Goal: Task Accomplishment & Management: Use online tool/utility

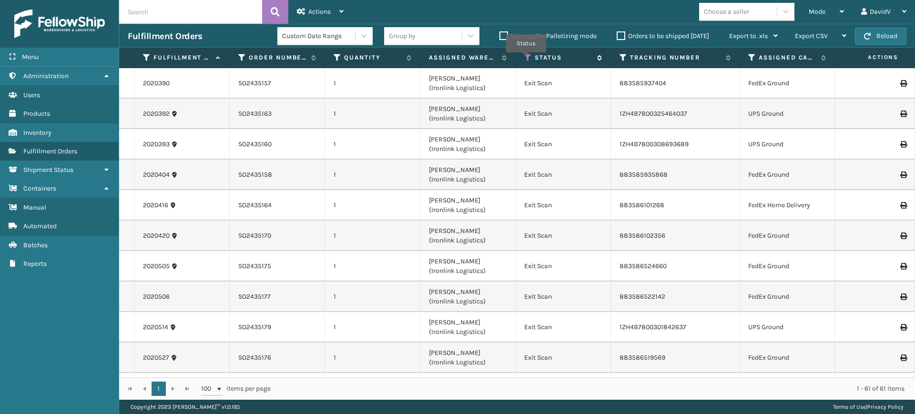
click at [526, 59] on icon at bounding box center [528, 57] width 8 height 9
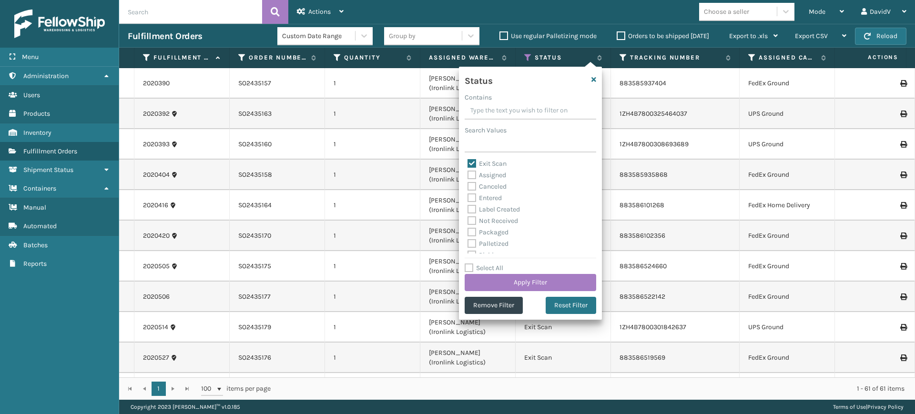
click at [472, 164] on label "Exit Scan" at bounding box center [487, 164] width 39 height 8
click at [468, 164] on input "Exit Scan" at bounding box center [468, 161] width 0 height 6
checkbox input "false"
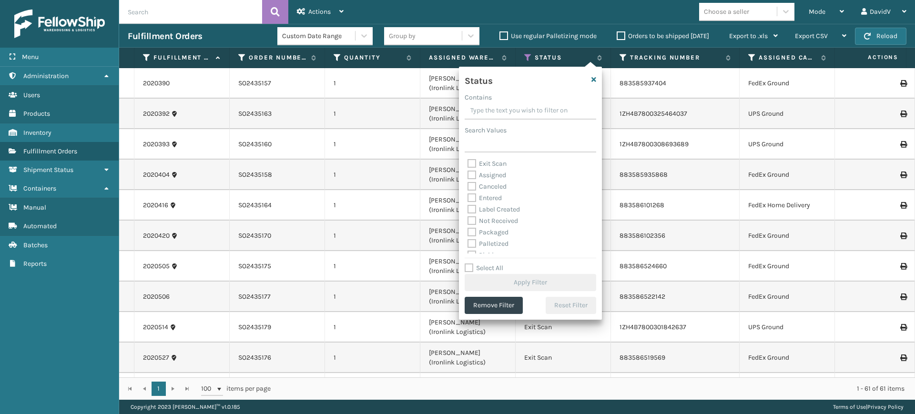
click at [473, 243] on label "Palletized" at bounding box center [488, 244] width 41 height 8
click at [468, 243] on input "Palletized" at bounding box center [468, 241] width 0 height 6
checkbox input "true"
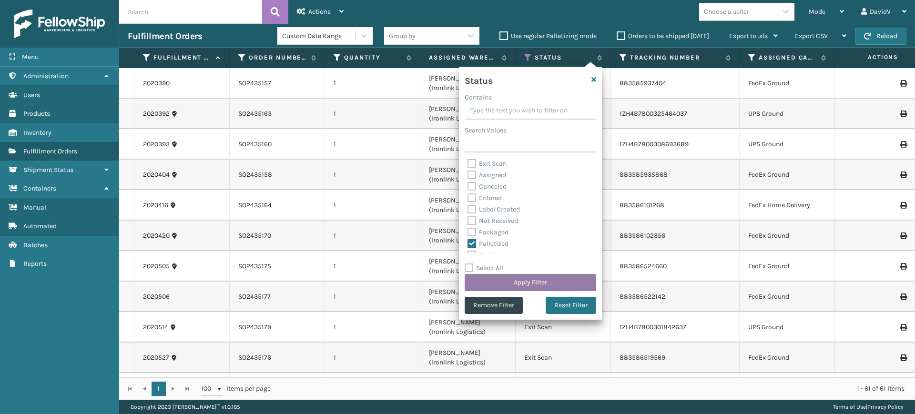
click at [517, 287] on button "Apply Filter" at bounding box center [531, 282] width 132 height 17
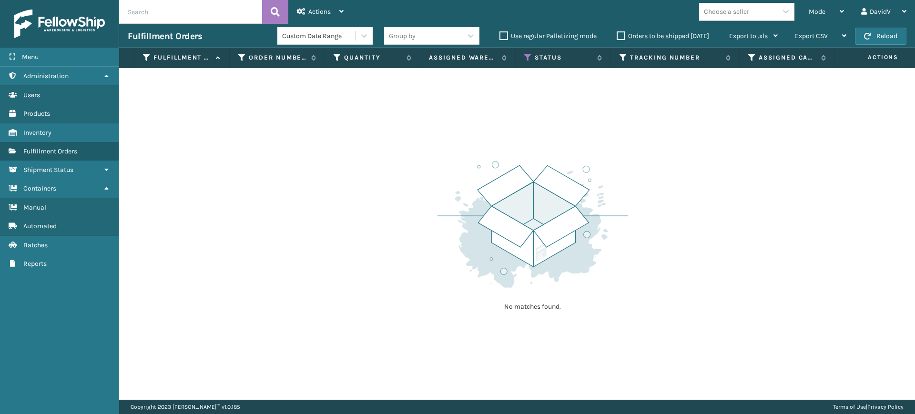
click at [621, 38] on label "Orders to be shipped [DATE]" at bounding box center [663, 36] width 92 height 8
click at [617, 37] on input "Orders to be shipped [DATE]" at bounding box center [617, 34] width 0 height 6
click at [621, 38] on label "Orders to be shipped [DATE]" at bounding box center [663, 36] width 92 height 8
click at [617, 37] on input "Orders to be shipped [DATE]" at bounding box center [617, 34] width 0 height 6
click at [363, 35] on icon at bounding box center [364, 36] width 10 height 10
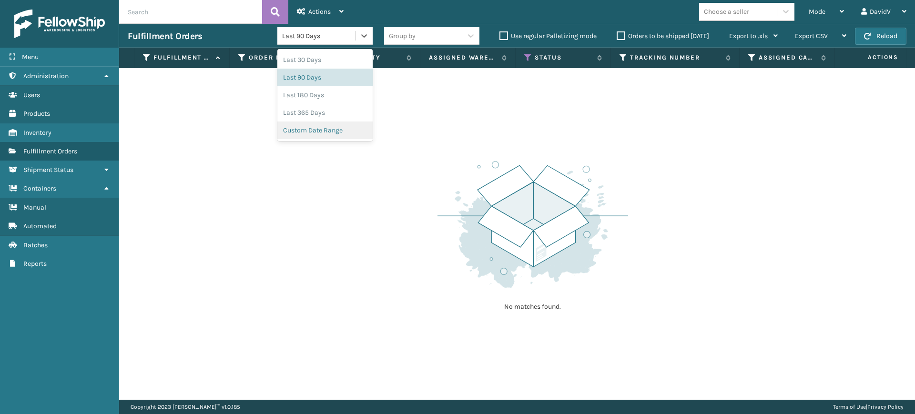
click at [325, 133] on div "Custom Date Range" at bounding box center [324, 131] width 95 height 18
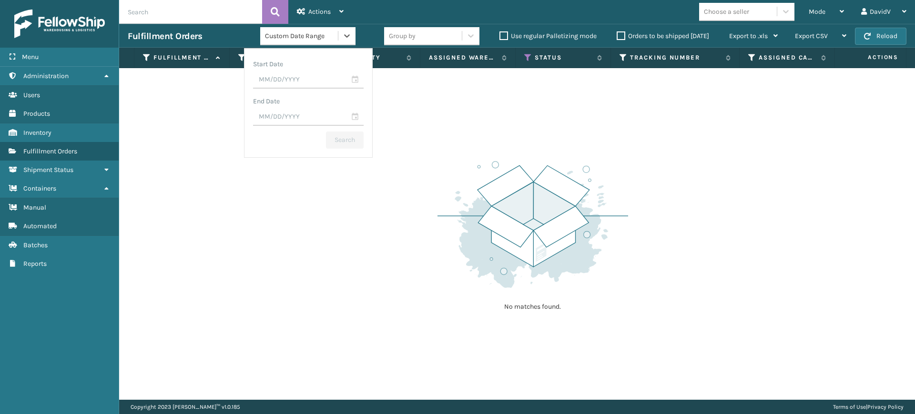
click at [526, 128] on div "No matches found." at bounding box center [517, 234] width 796 height 332
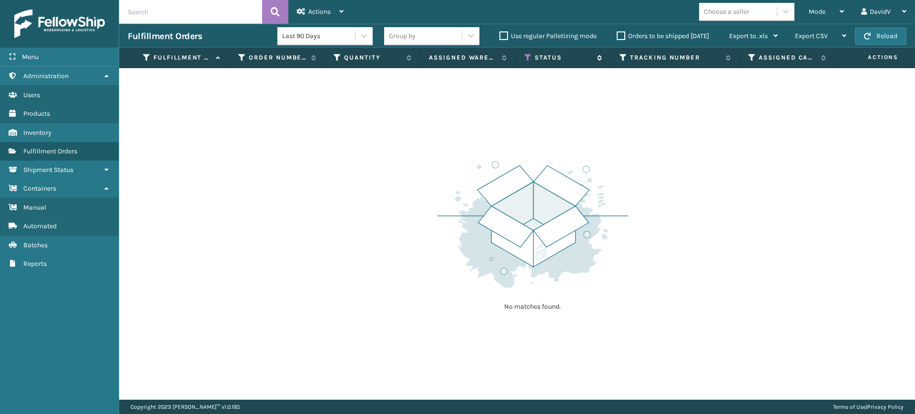
click at [529, 57] on icon at bounding box center [528, 57] width 8 height 9
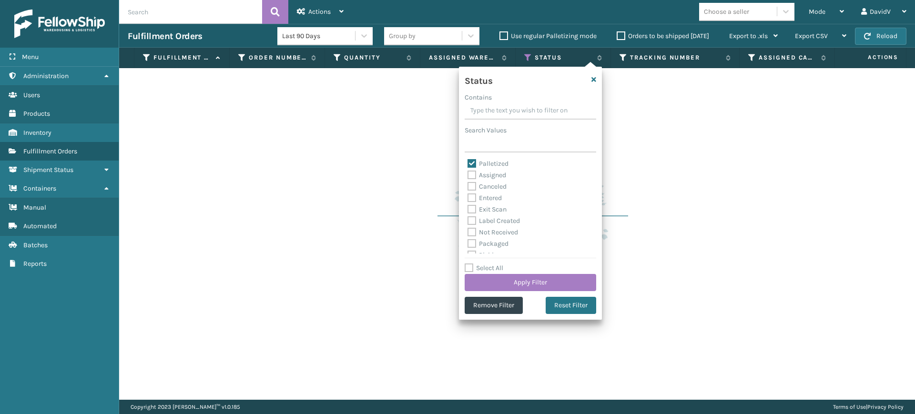
click at [472, 163] on label "Palletized" at bounding box center [488, 164] width 41 height 8
click at [468, 163] on input "Palletized" at bounding box center [468, 161] width 0 height 6
checkbox input "false"
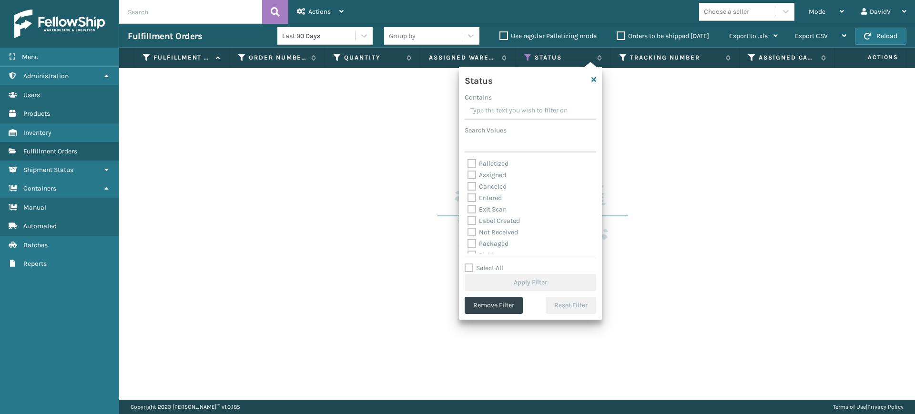
click at [472, 209] on label "Exit Scan" at bounding box center [487, 209] width 39 height 8
click at [468, 209] on input "Exit Scan" at bounding box center [468, 207] width 0 height 6
checkbox input "true"
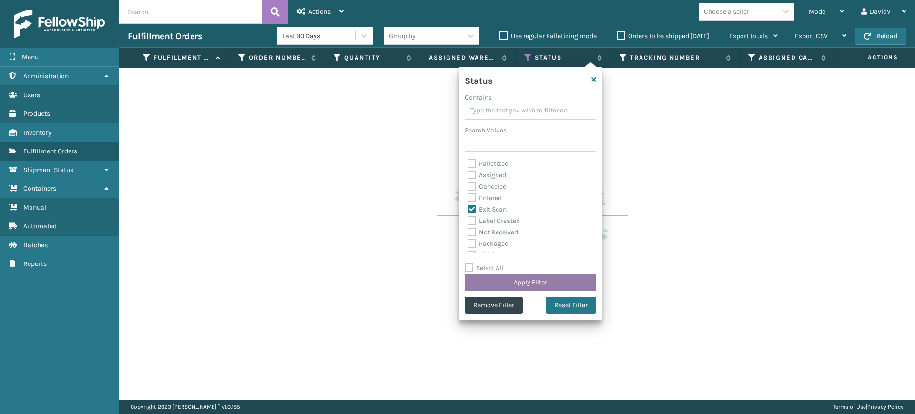
click at [522, 277] on button "Apply Filter" at bounding box center [531, 282] width 132 height 17
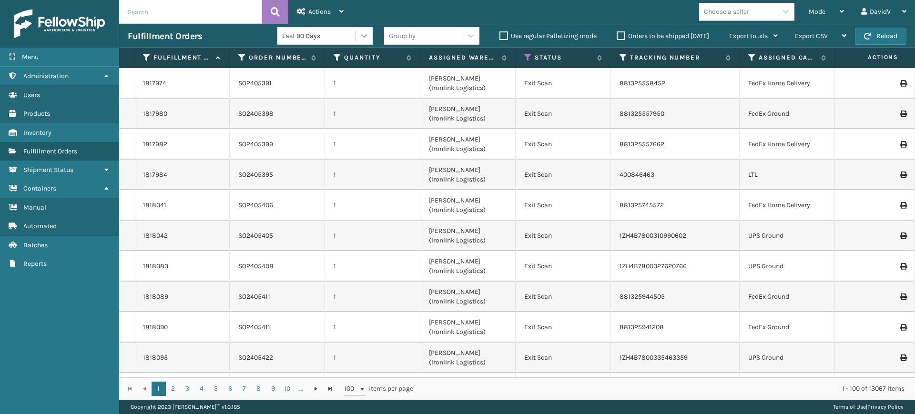
click at [365, 34] on icon at bounding box center [364, 35] width 6 height 3
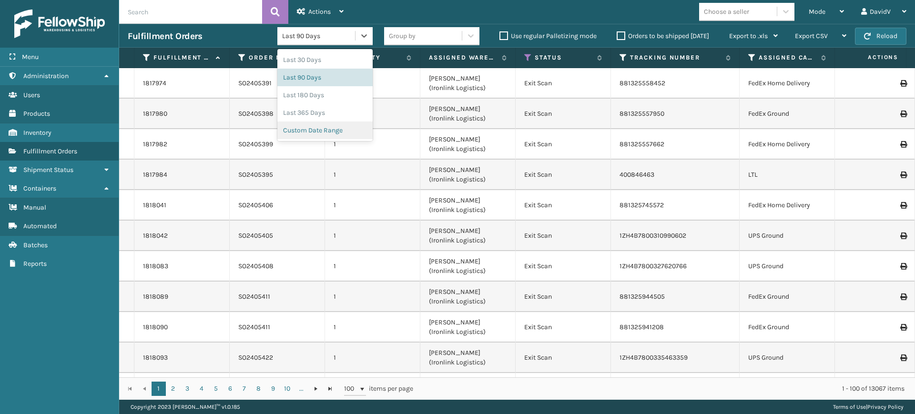
click at [339, 131] on div "Custom Date Range" at bounding box center [324, 131] width 95 height 18
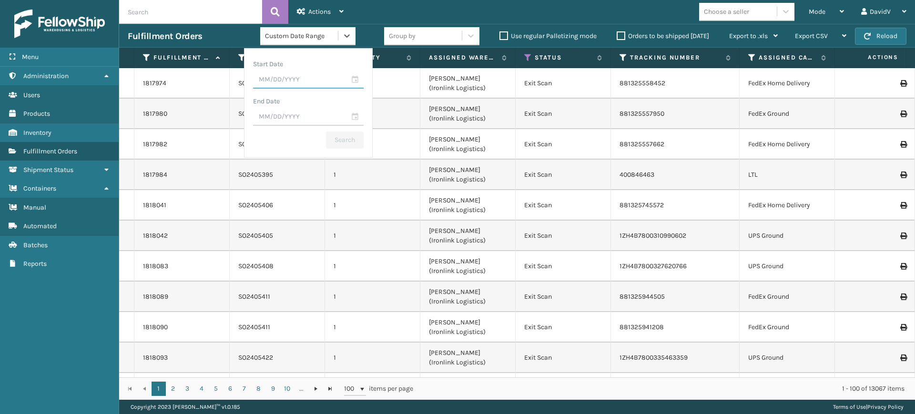
click at [361, 79] on input "text" at bounding box center [308, 80] width 111 height 17
click at [331, 170] on div "15" at bounding box center [334, 171] width 14 height 14
type input "[DATE]"
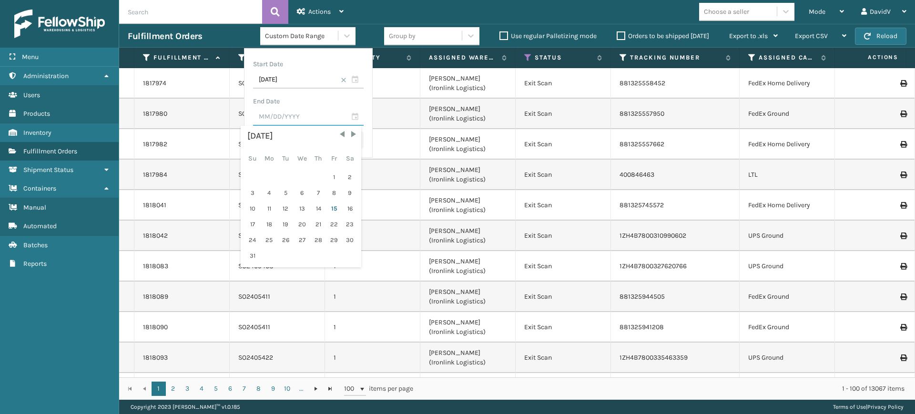
click at [328, 120] on input "text" at bounding box center [308, 117] width 111 height 17
click at [335, 206] on div "15" at bounding box center [334, 209] width 14 height 14
type input "[DATE]"
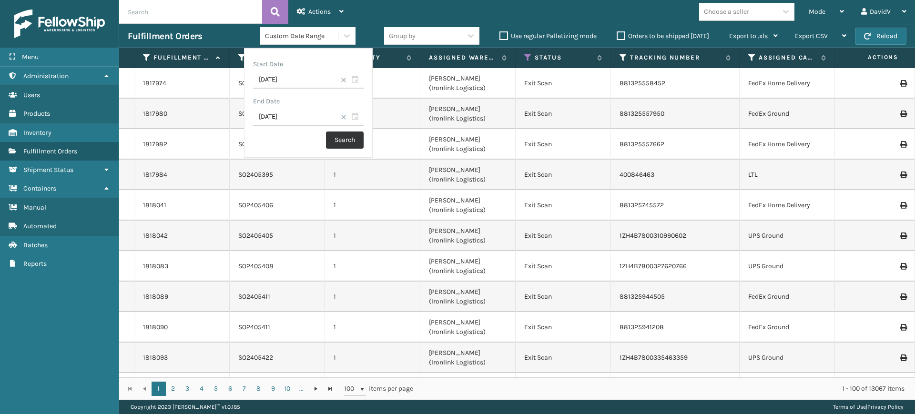
click at [347, 142] on button "Search" at bounding box center [345, 140] width 38 height 17
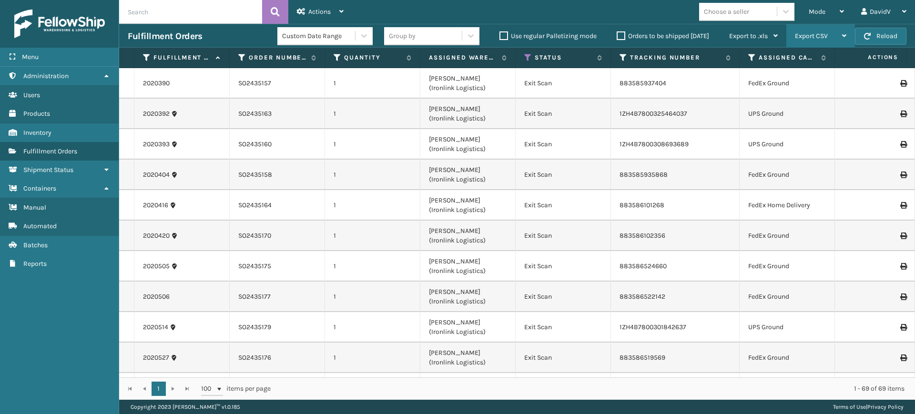
click at [832, 38] on div "Export CSV" at bounding box center [820, 36] width 51 height 24
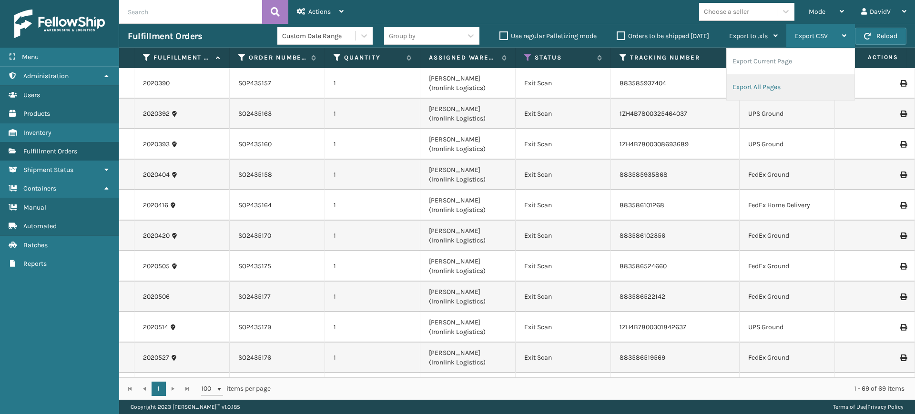
click at [783, 87] on li "Export All Pages" at bounding box center [791, 87] width 128 height 26
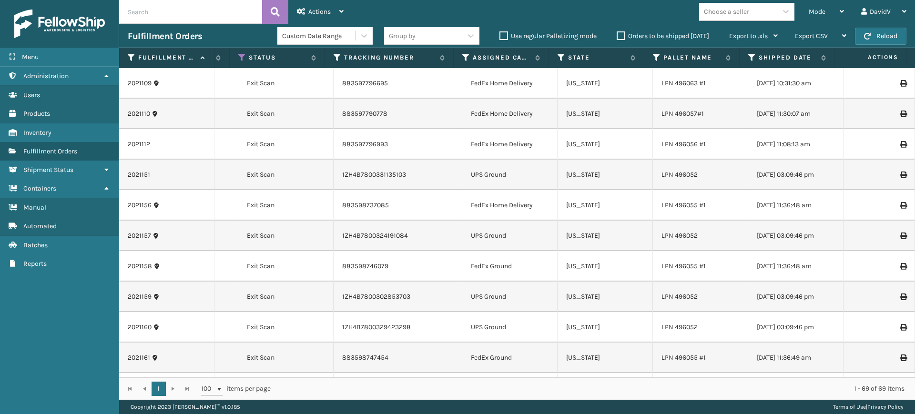
scroll to position [1328, 287]
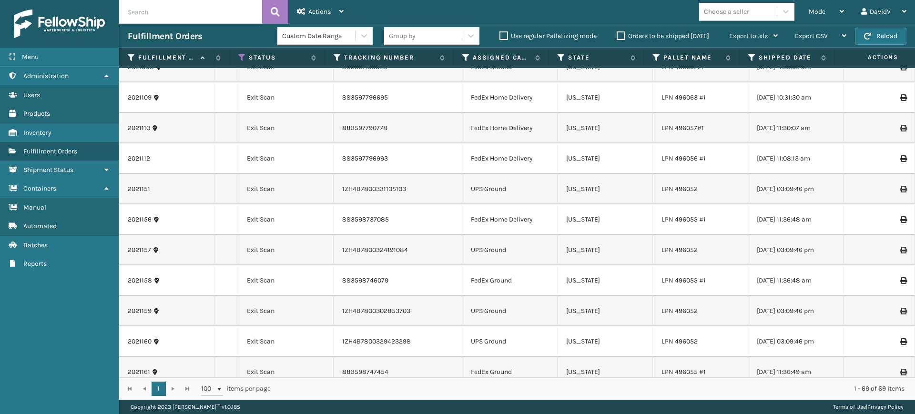
click at [193, 8] on input "text" at bounding box center [190, 12] width 143 height 24
paste input "2019871"
type input "2019871"
click at [269, 12] on button at bounding box center [275, 12] width 26 height 24
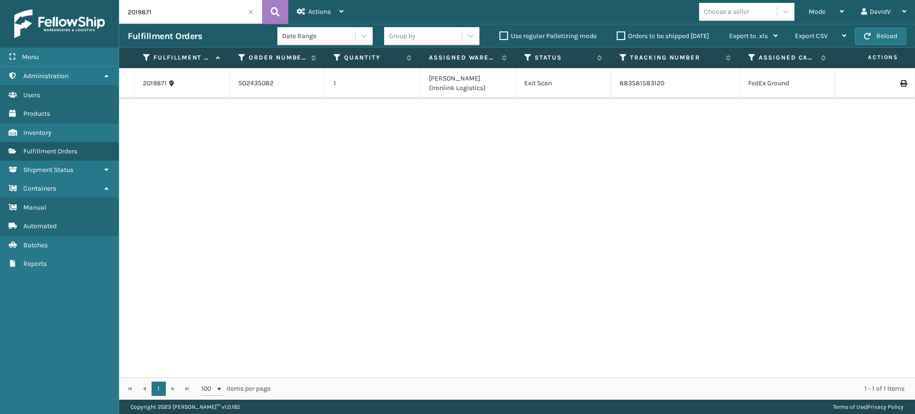
click at [251, 11] on span at bounding box center [251, 12] width 6 height 6
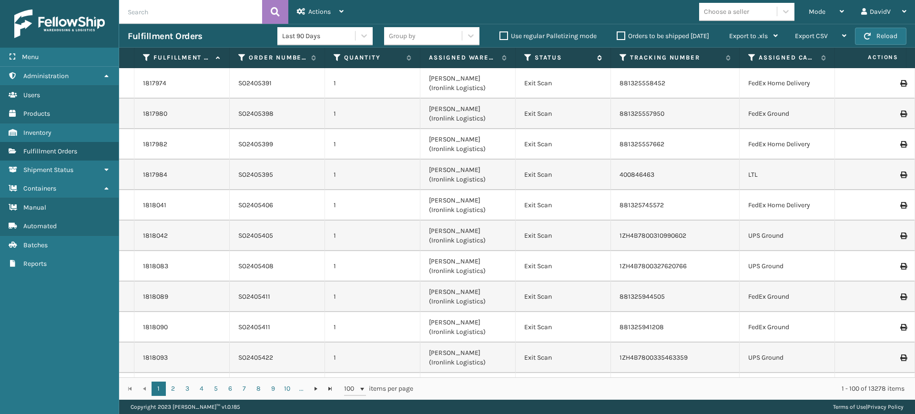
click at [528, 58] on icon at bounding box center [528, 57] width 8 height 9
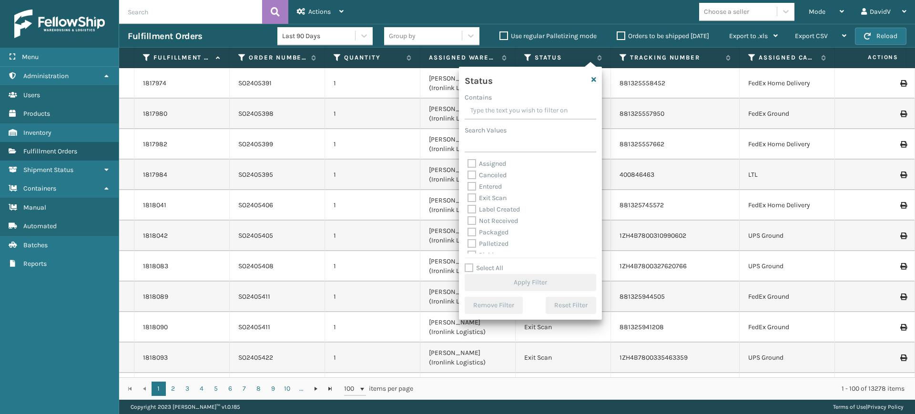
click at [472, 197] on label "Exit Scan" at bounding box center [487, 198] width 39 height 8
click at [468, 197] on input "Exit Scan" at bounding box center [468, 196] width 0 height 6
checkbox input "true"
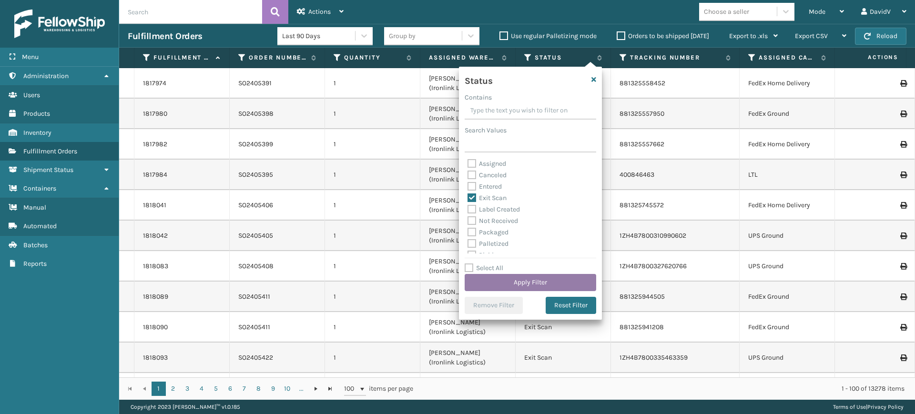
click at [539, 280] on button "Apply Filter" at bounding box center [531, 282] width 132 height 17
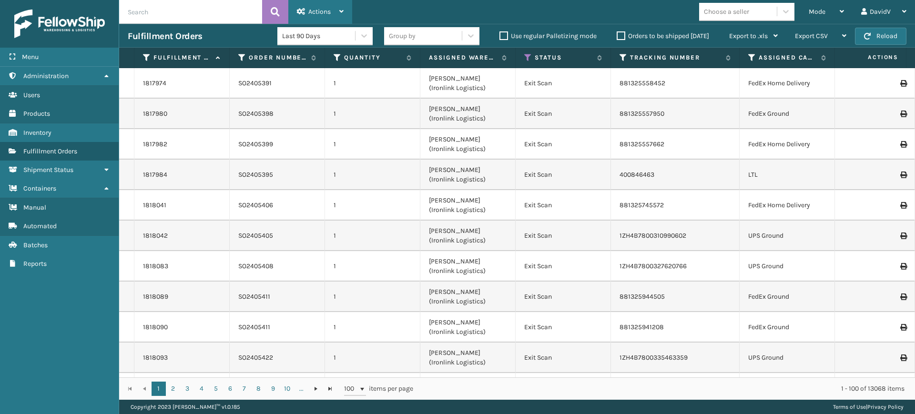
click at [337, 7] on div "Actions" at bounding box center [320, 12] width 47 height 24
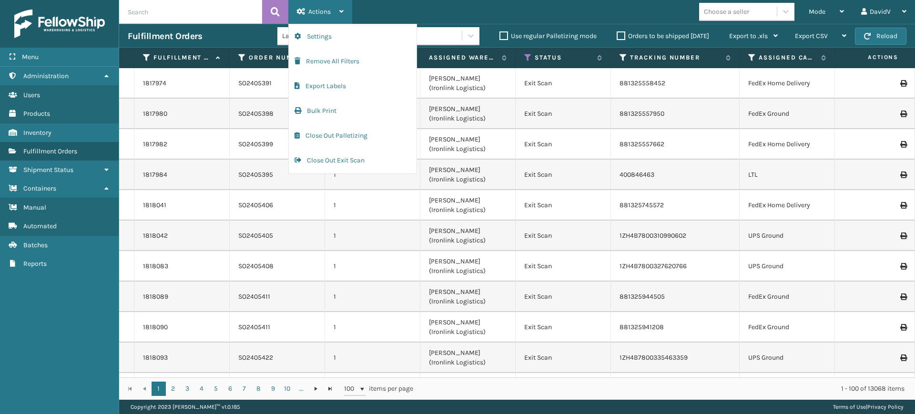
click at [337, 7] on div "Actions" at bounding box center [320, 12] width 47 height 24
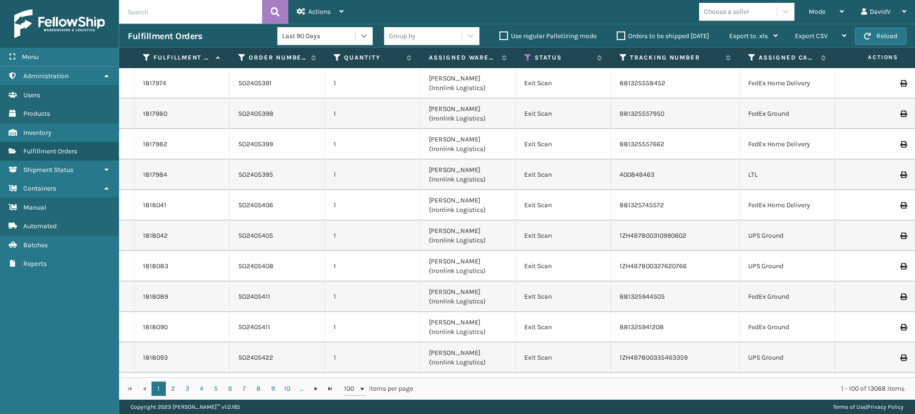
click at [365, 33] on icon at bounding box center [364, 36] width 10 height 10
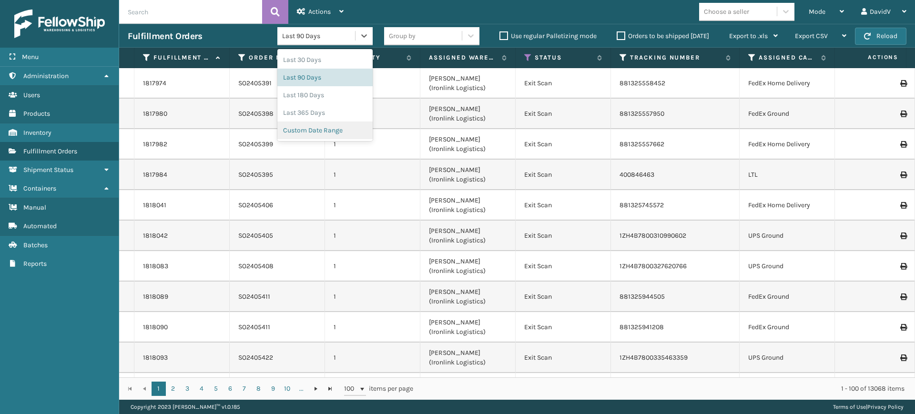
click at [336, 125] on div "Custom Date Range" at bounding box center [324, 131] width 95 height 18
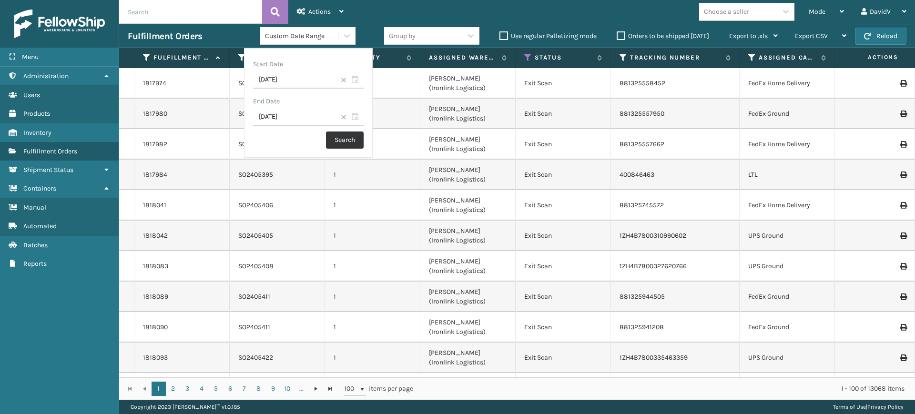
click at [345, 142] on button "Search" at bounding box center [345, 140] width 38 height 17
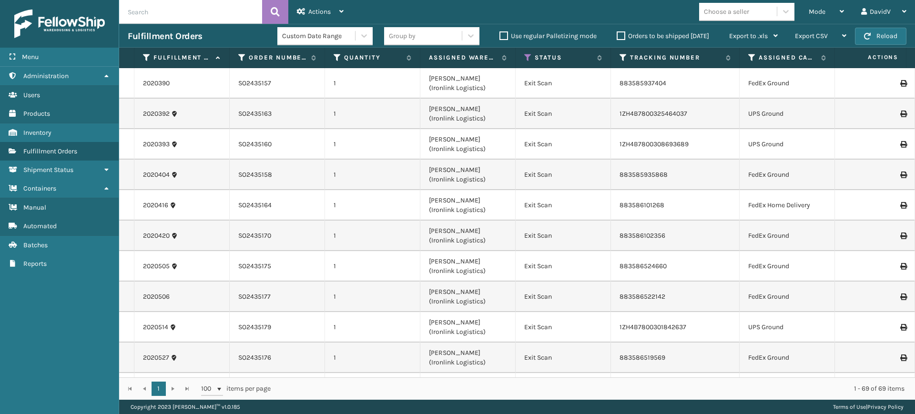
click at [174, 386] on div "1 1 100 items per page 1 - 69 of 69 items" at bounding box center [517, 389] width 796 height 22
click at [172, 389] on div "1 1 100 items per page 1 - 69 of 69 items" at bounding box center [517, 389] width 796 height 22
click at [362, 33] on icon at bounding box center [364, 36] width 10 height 10
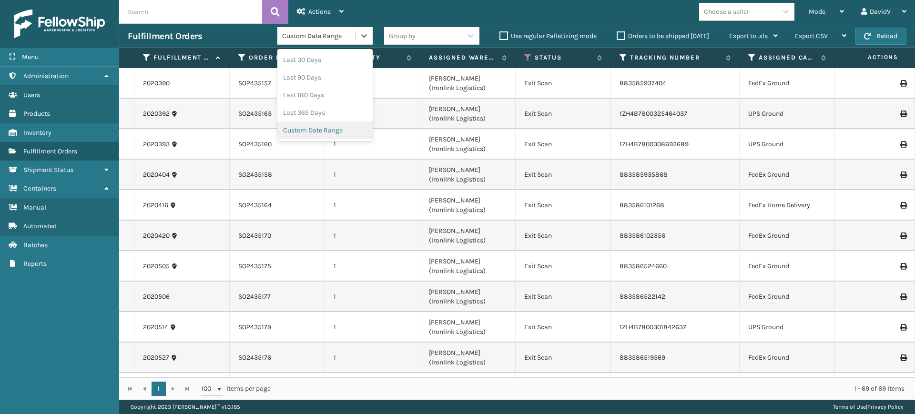
click at [337, 132] on div "Custom Date Range" at bounding box center [324, 131] width 95 height 18
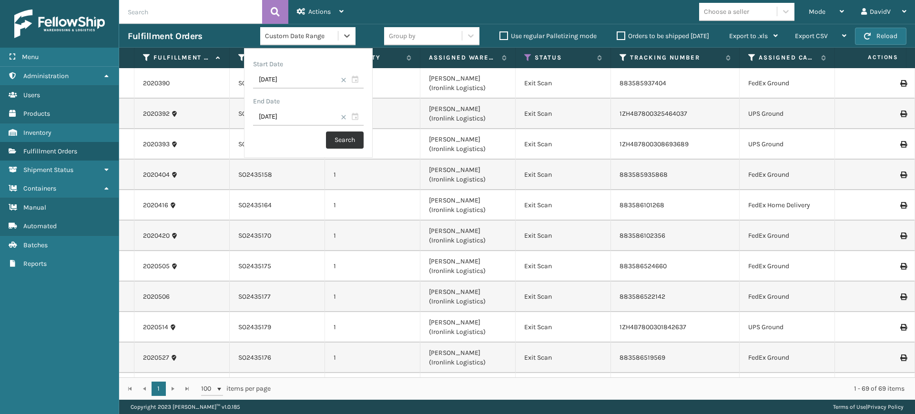
click at [339, 140] on button "Search" at bounding box center [345, 140] width 38 height 17
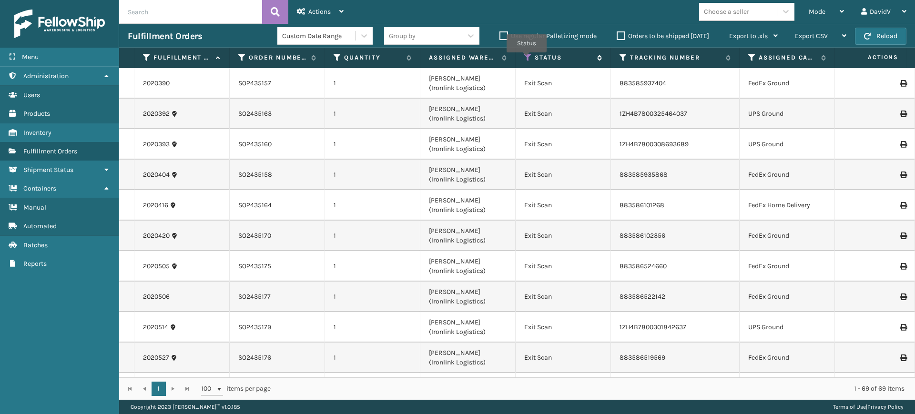
click at [530, 54] on icon at bounding box center [528, 57] width 8 height 9
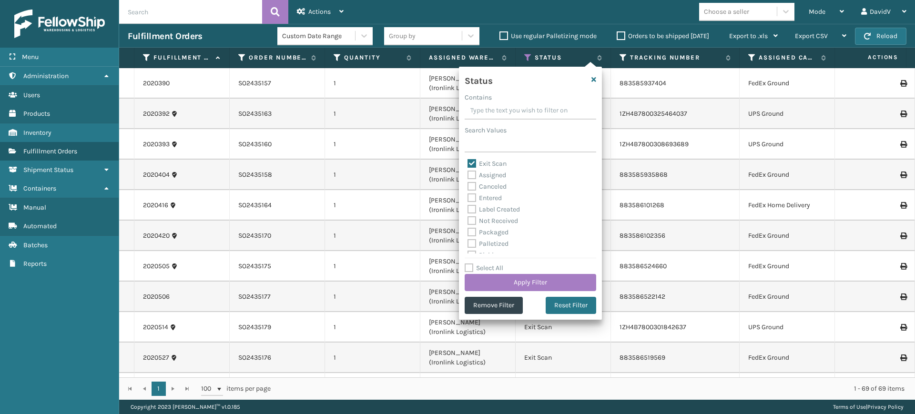
click at [473, 172] on label "Assigned" at bounding box center [487, 175] width 39 height 8
click at [468, 172] on input "Assigned" at bounding box center [468, 173] width 0 height 6
checkbox input "true"
click at [473, 164] on label "Exit Scan" at bounding box center [487, 164] width 39 height 8
click at [468, 164] on input "Exit Scan" at bounding box center [468, 161] width 0 height 6
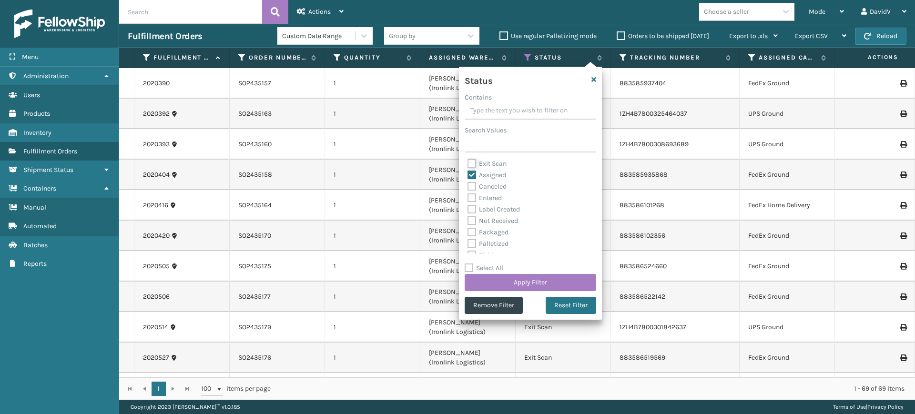
checkbox input "false"
click at [518, 278] on button "Apply Filter" at bounding box center [531, 282] width 132 height 17
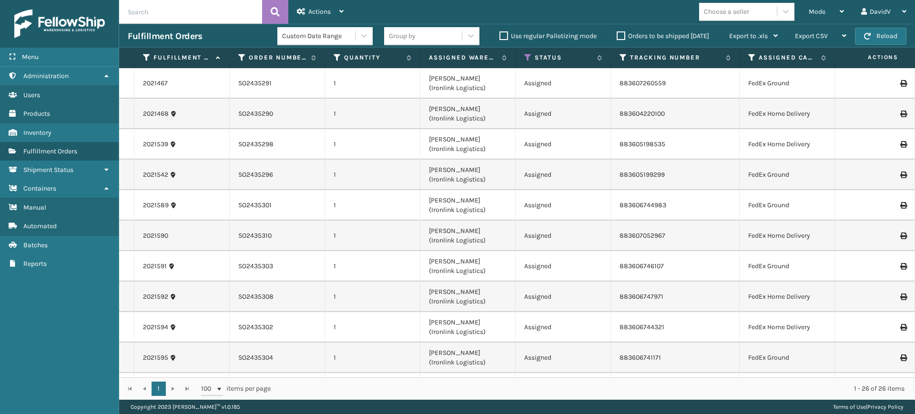
click at [621, 41] on div "Orders to be shipped [DATE]" at bounding box center [664, 36] width 113 height 11
click at [620, 36] on label "Orders to be shipped [DATE]" at bounding box center [663, 36] width 92 height 8
click at [617, 36] on input "Orders to be shipped [DATE]" at bounding box center [617, 34] width 0 height 6
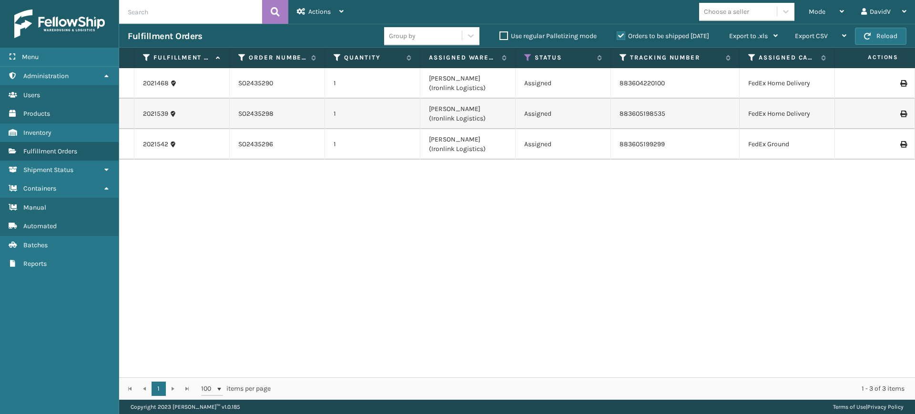
click at [620, 36] on label "Orders to be shipped [DATE]" at bounding box center [663, 36] width 92 height 8
click at [617, 36] on input "Orders to be shipped [DATE]" at bounding box center [617, 34] width 0 height 6
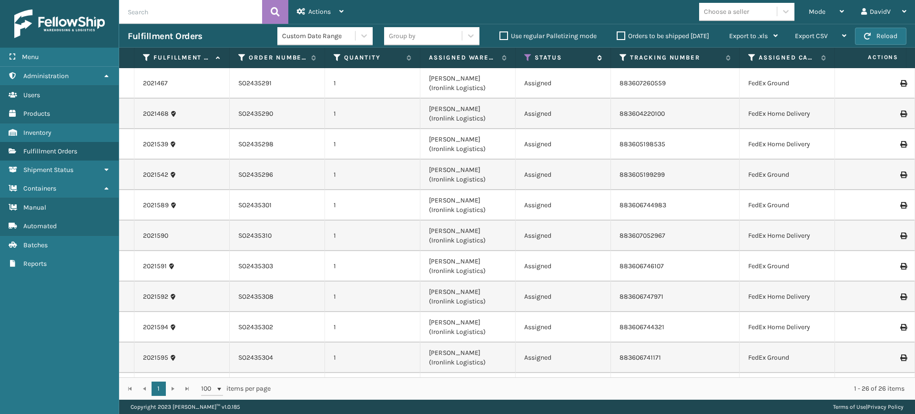
click at [528, 56] on icon at bounding box center [528, 57] width 8 height 9
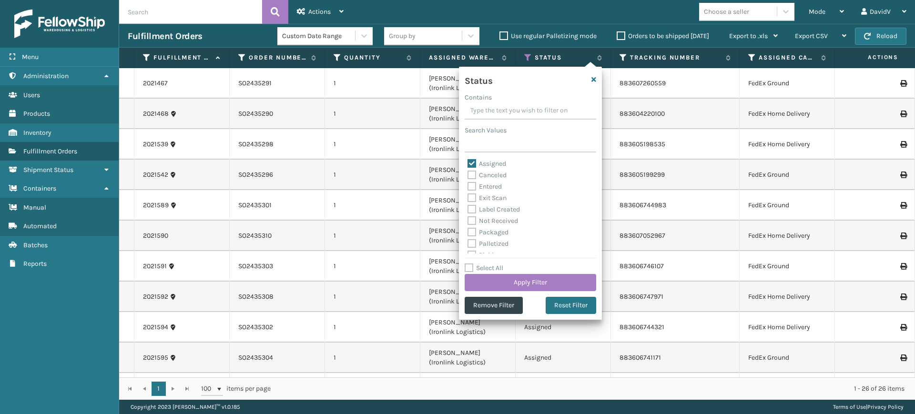
click at [470, 164] on label "Assigned" at bounding box center [487, 164] width 39 height 8
click at [468, 164] on input "Assigned" at bounding box center [468, 161] width 0 height 6
checkbox input "false"
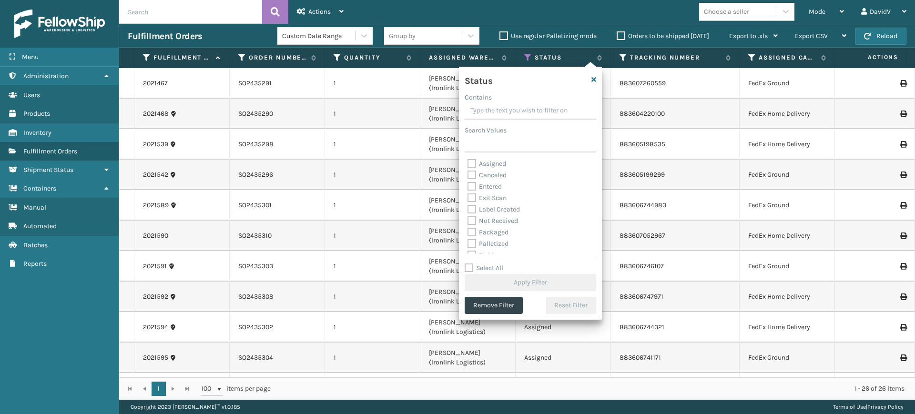
click at [473, 197] on label "Exit Scan" at bounding box center [487, 198] width 39 height 8
click at [468, 197] on input "Exit Scan" at bounding box center [468, 196] width 0 height 6
checkbox input "true"
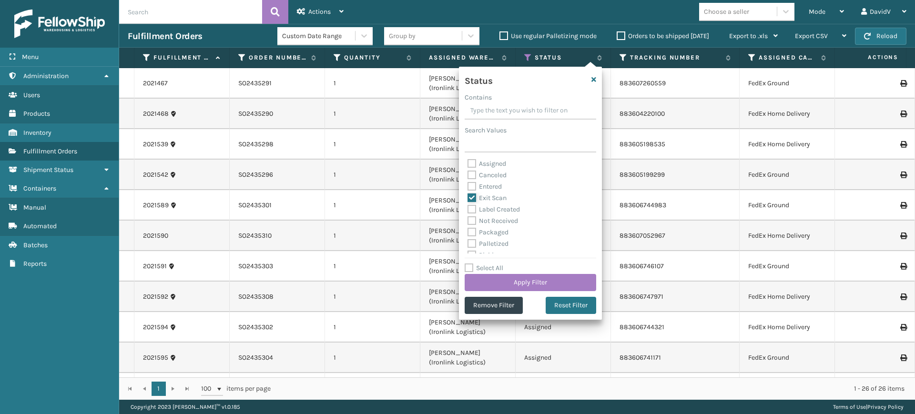
scroll to position [53, 0]
click at [473, 187] on label "Palletized" at bounding box center [488, 190] width 41 height 8
click at [468, 187] on input "Palletized" at bounding box center [468, 188] width 0 height 6
checkbox input "true"
click at [513, 283] on button "Apply Filter" at bounding box center [531, 282] width 132 height 17
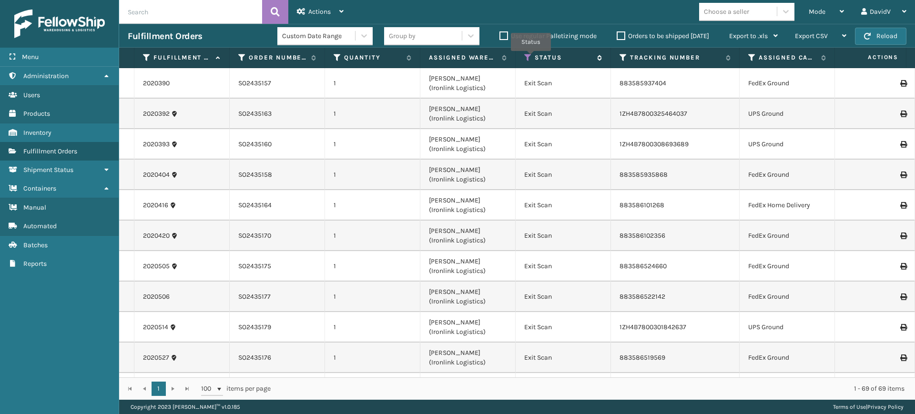
click at [527, 56] on icon at bounding box center [528, 57] width 8 height 9
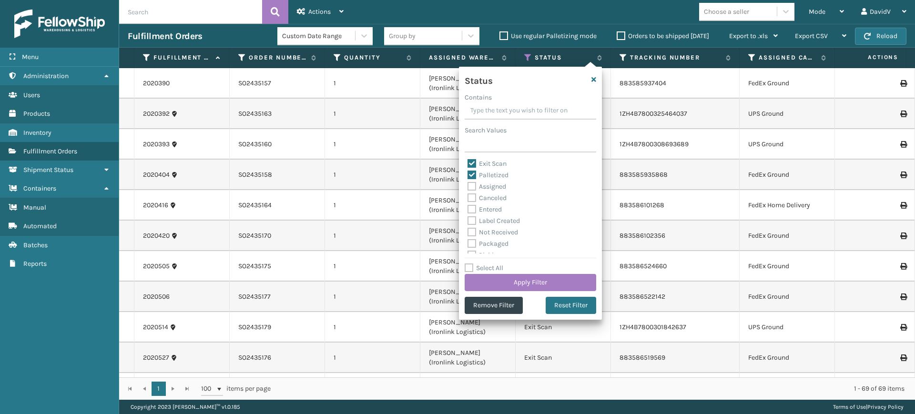
click at [474, 174] on label "Palletized" at bounding box center [488, 175] width 41 height 8
click at [468, 174] on input "Palletized" at bounding box center [468, 173] width 0 height 6
checkbox input "false"
click at [473, 163] on label "Exit Scan" at bounding box center [487, 164] width 39 height 8
click at [468, 163] on input "Exit Scan" at bounding box center [468, 161] width 0 height 6
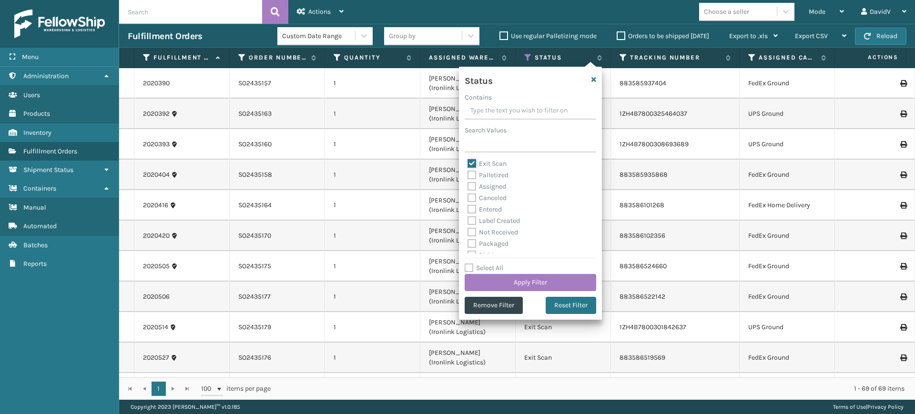
checkbox input "false"
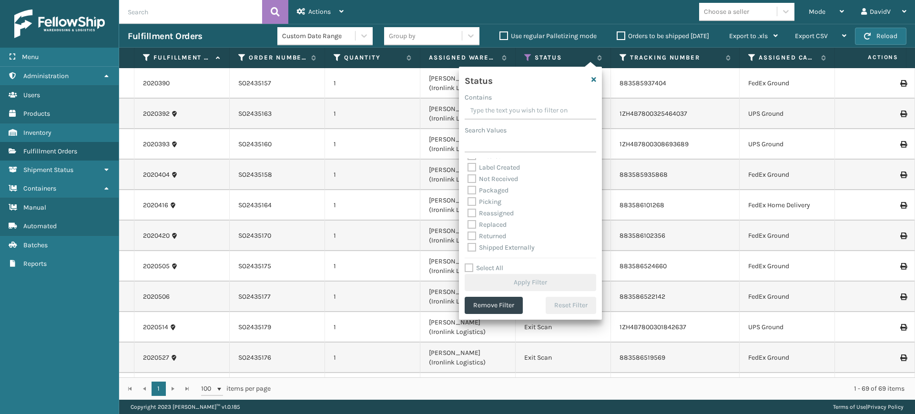
click at [472, 202] on label "Picking" at bounding box center [485, 202] width 34 height 8
click at [468, 202] on input "Picking" at bounding box center [468, 199] width 0 height 6
checkbox input "true"
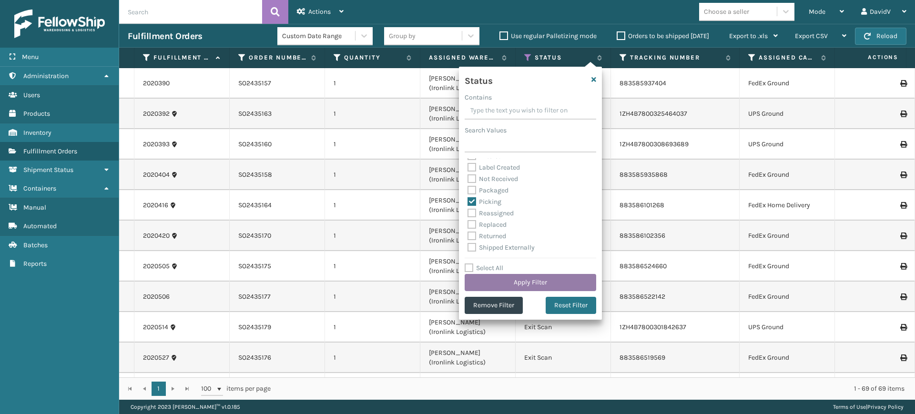
click at [504, 278] on button "Apply Filter" at bounding box center [531, 282] width 132 height 17
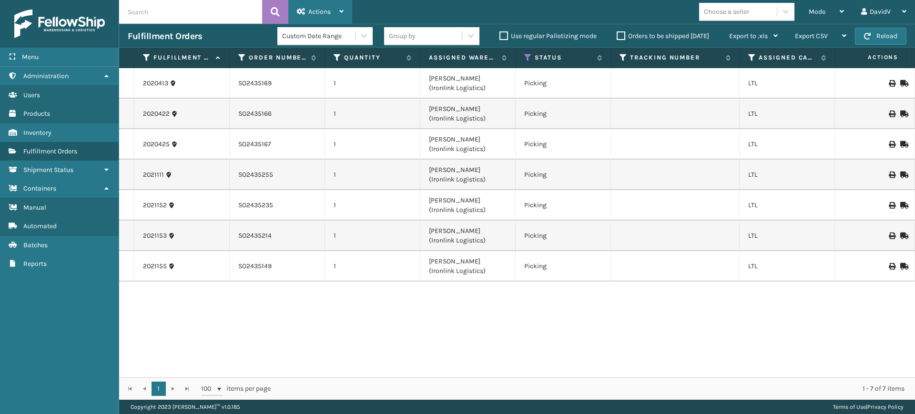
click at [338, 5] on div "Actions" at bounding box center [320, 12] width 47 height 24
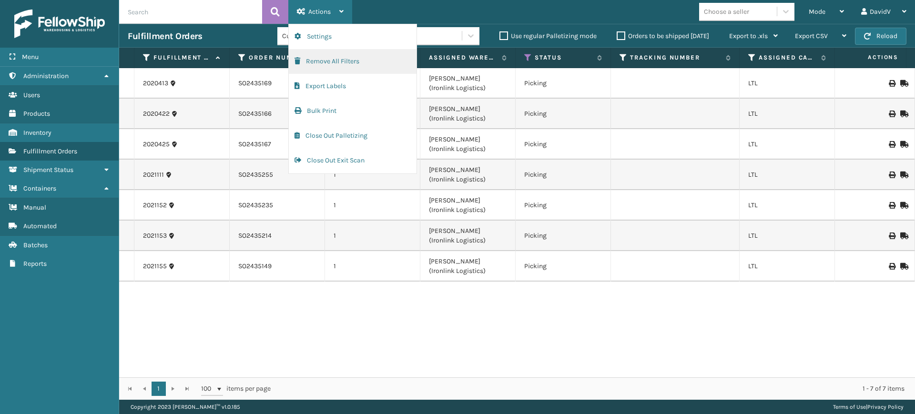
click at [329, 61] on button "Remove All Filters" at bounding box center [353, 61] width 128 height 25
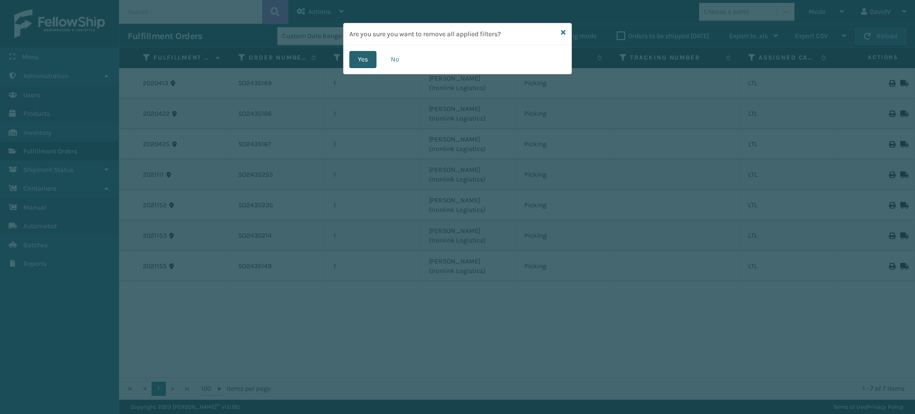
click at [362, 63] on button "Yes" at bounding box center [362, 59] width 27 height 17
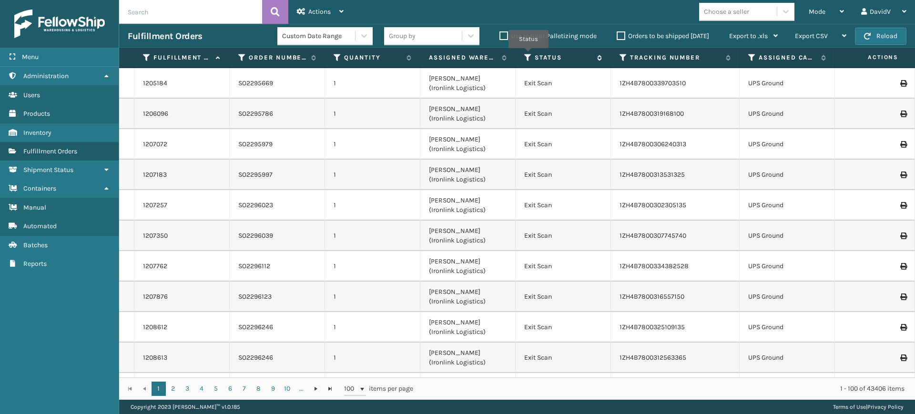
click at [529, 55] on icon at bounding box center [528, 57] width 8 height 9
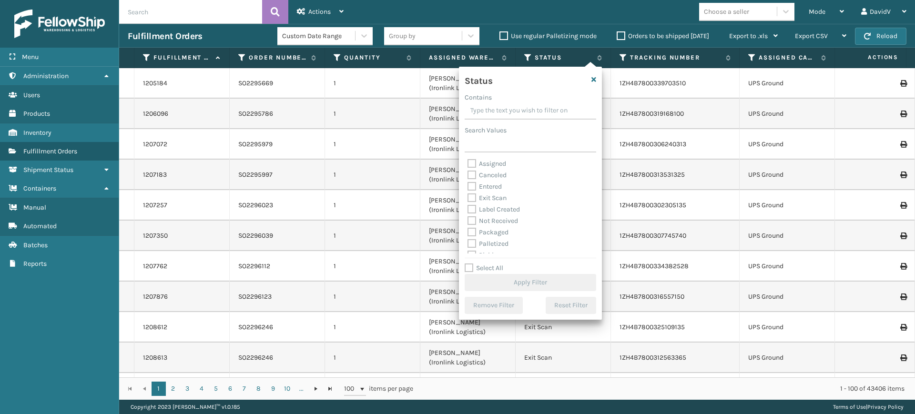
click at [492, 164] on label "Assigned" at bounding box center [487, 164] width 39 height 8
click at [468, 164] on input "Assigned" at bounding box center [468, 161] width 0 height 6
checkbox input "true"
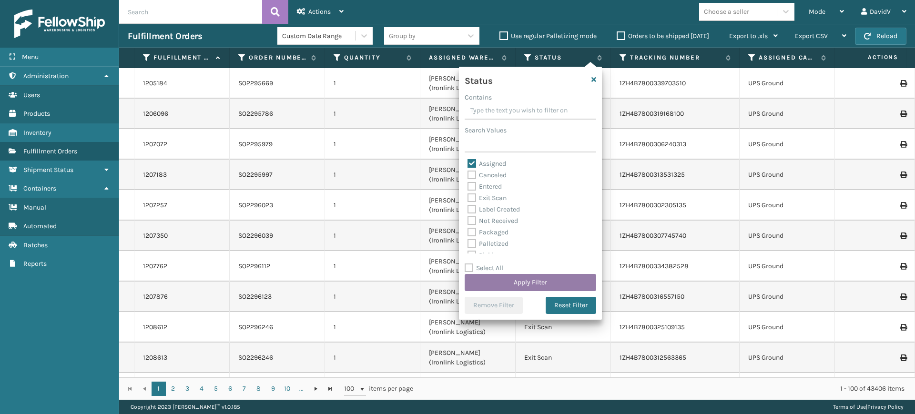
click at [529, 284] on button "Apply Filter" at bounding box center [531, 282] width 132 height 17
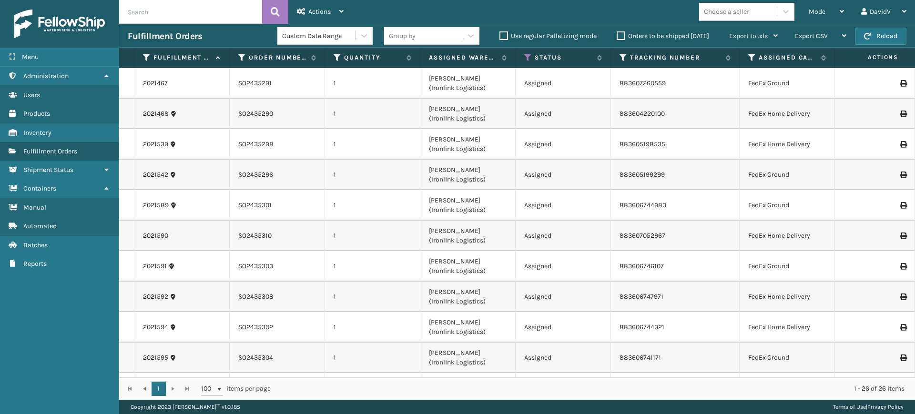
click at [623, 36] on label "Orders to be shipped [DATE]" at bounding box center [663, 36] width 92 height 8
click at [617, 36] on input "Orders to be shipped [DATE]" at bounding box center [617, 34] width 0 height 6
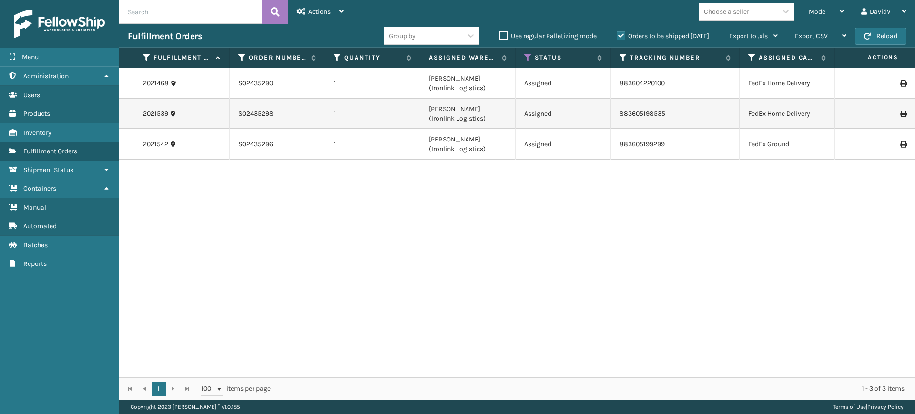
click at [663, 251] on div "2021468 SO2435290 1 [PERSON_NAME] (Ironlink Logistics) Assigned 883604220100 Fe…" at bounding box center [517, 222] width 796 height 309
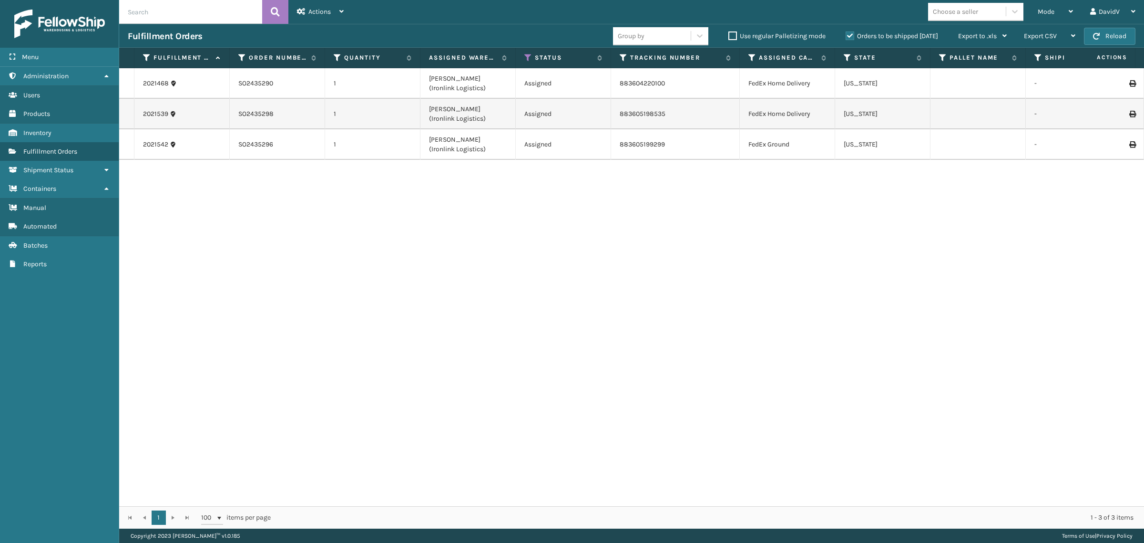
click at [768, 281] on div "2021468 SO2435290 1 [PERSON_NAME] (Ironlink Logistics) Assigned 883604220100 Fe…" at bounding box center [631, 287] width 1025 height 438
